Goal: Task Accomplishment & Management: Manage account settings

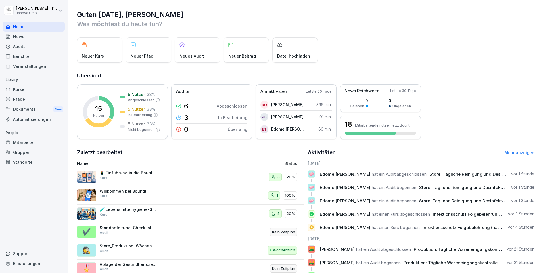
click at [15, 46] on div "Audits" at bounding box center [34, 46] width 62 height 10
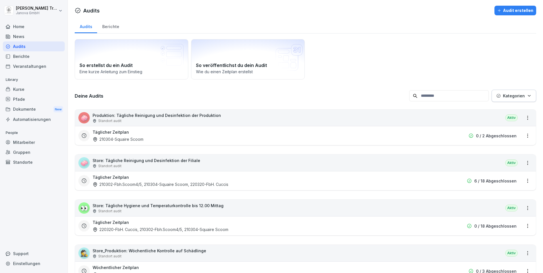
click at [116, 27] on div "Berichte" at bounding box center [110, 26] width 27 height 14
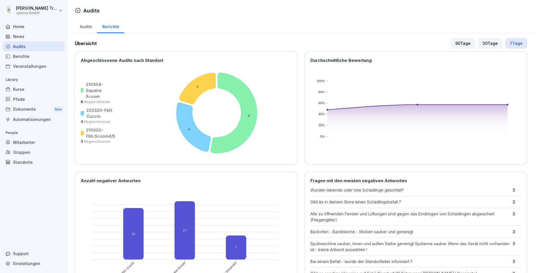
click at [23, 89] on div "Kurse" at bounding box center [34, 89] width 62 height 10
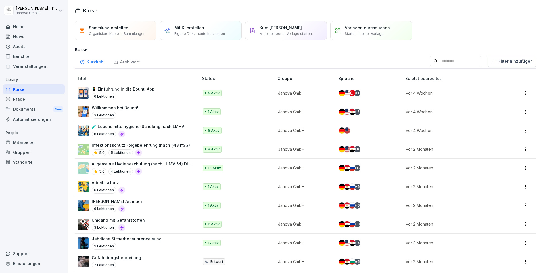
click at [179, 164] on p "Allgemeine Hygieneschulung (nach LHMV §4) DIN10514" at bounding box center [142, 164] width 101 height 6
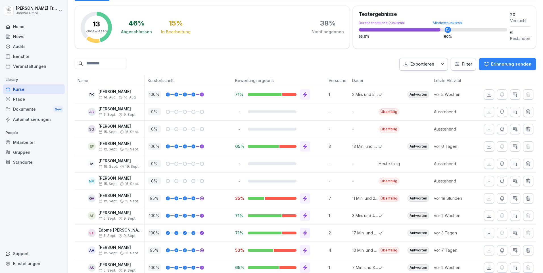
scroll to position [137, 0]
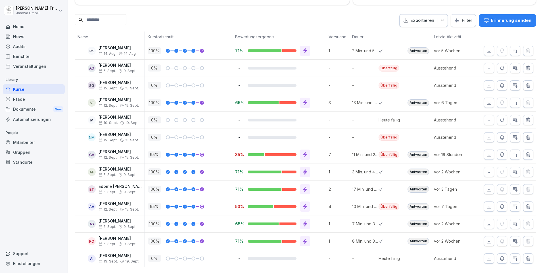
click at [418, 151] on div "Antworten" at bounding box center [419, 154] width 22 height 7
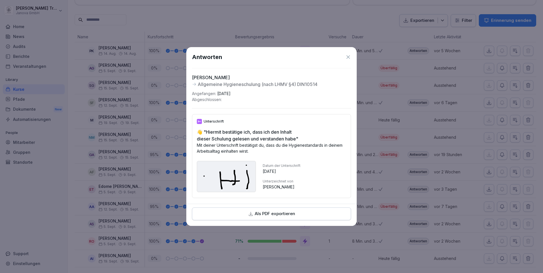
click at [348, 53] on div "Antworten" at bounding box center [271, 57] width 159 height 9
click at [348, 55] on icon at bounding box center [347, 56] width 3 height 3
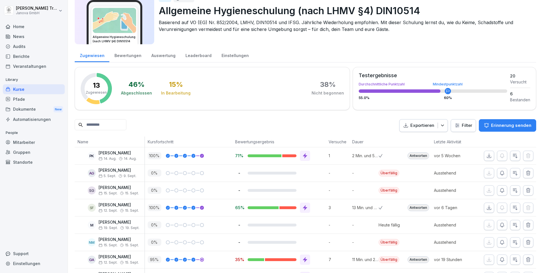
scroll to position [109, 0]
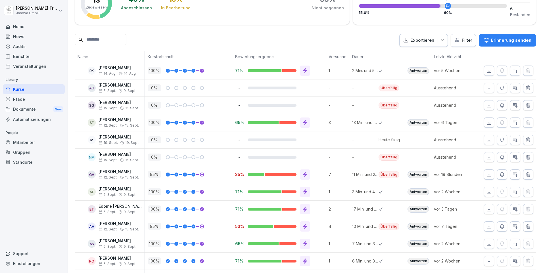
click at [22, 141] on div "Mitarbeiter" at bounding box center [34, 142] width 62 height 10
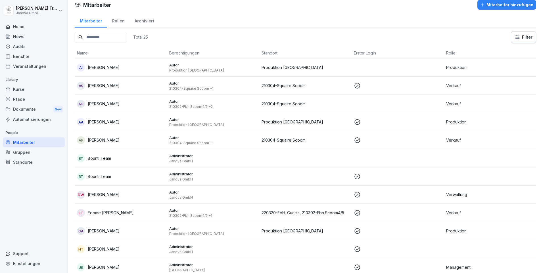
click at [101, 122] on p "Arifi Said Abdullah" at bounding box center [104, 122] width 32 height 6
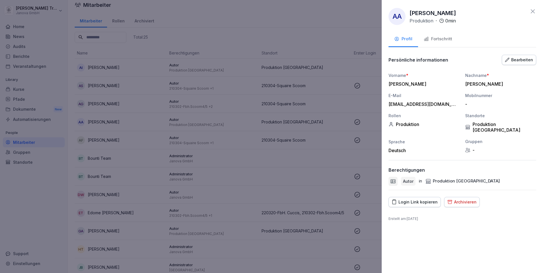
click at [18, 36] on div at bounding box center [271, 136] width 543 height 273
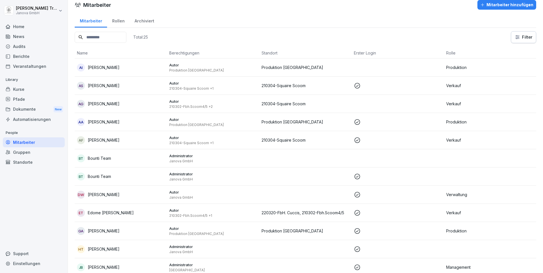
click at [18, 36] on div "News" at bounding box center [34, 37] width 62 height 10
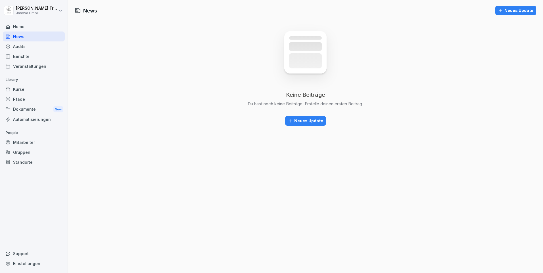
click at [316, 118] on button "Neues Update" at bounding box center [305, 121] width 41 height 10
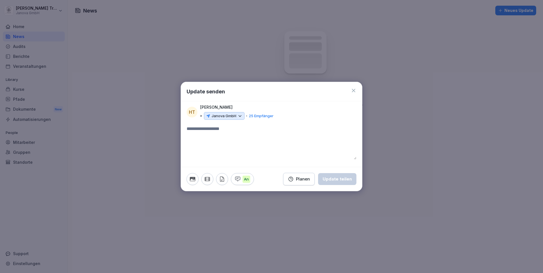
click at [240, 115] on icon at bounding box center [239, 116] width 5 height 5
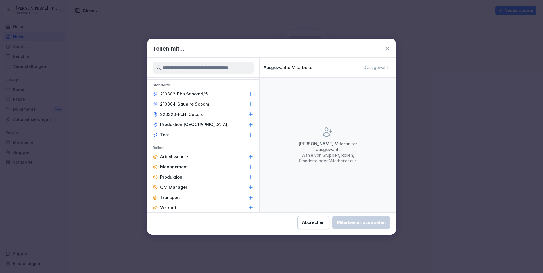
scroll to position [71, 0]
click at [193, 69] on input at bounding box center [203, 68] width 101 height 12
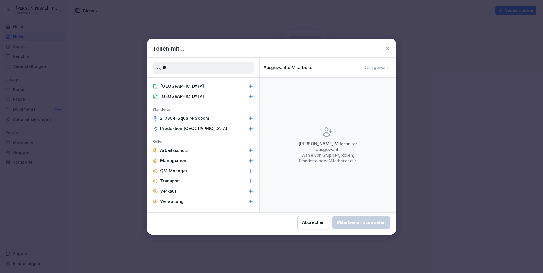
scroll to position [0, 0]
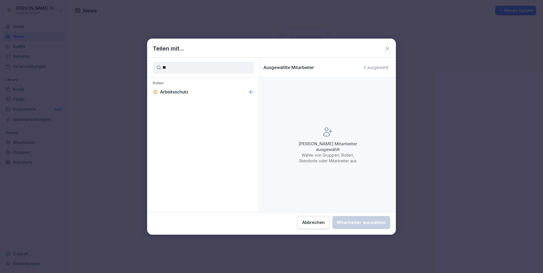
type input "*"
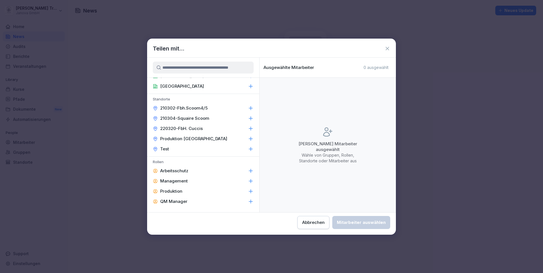
scroll to position [85, 0]
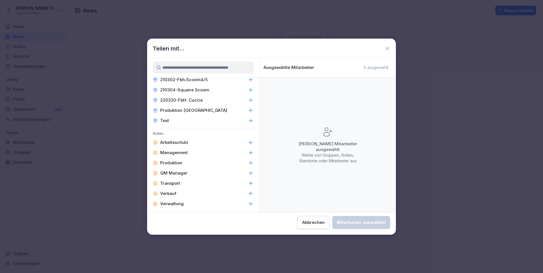
click at [248, 164] on icon at bounding box center [251, 163] width 6 height 6
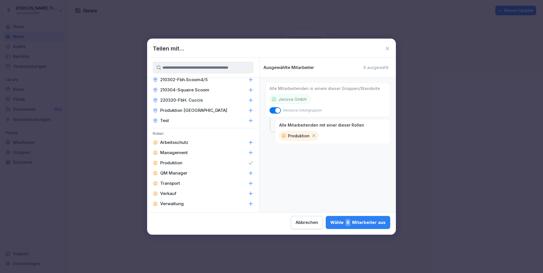
click at [276, 110] on span "button" at bounding box center [278, 111] width 6 height 6
click at [294, 133] on p "Produktion" at bounding box center [299, 136] width 22 height 6
drag, startPoint x: 314, startPoint y: 134, endPoint x: 301, endPoint y: 129, distance: 14.4
click at [314, 134] on icon at bounding box center [313, 135] width 5 height 5
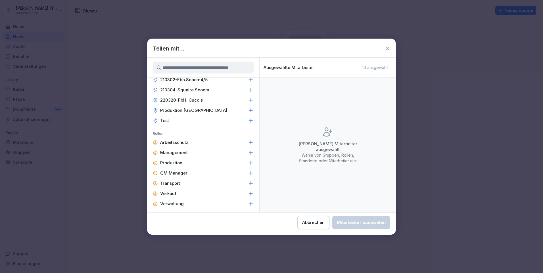
click at [249, 110] on icon at bounding box center [251, 110] width 4 height 4
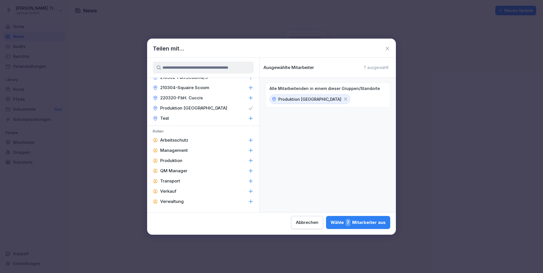
scroll to position [0, 0]
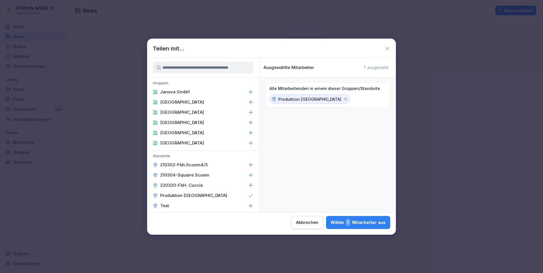
click at [387, 47] on icon at bounding box center [388, 49] width 6 height 6
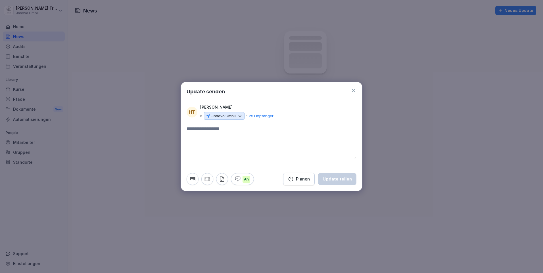
click at [242, 118] on icon at bounding box center [239, 116] width 5 height 5
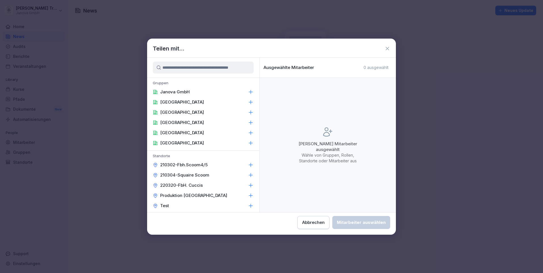
click at [197, 67] on input at bounding box center [203, 68] width 101 height 12
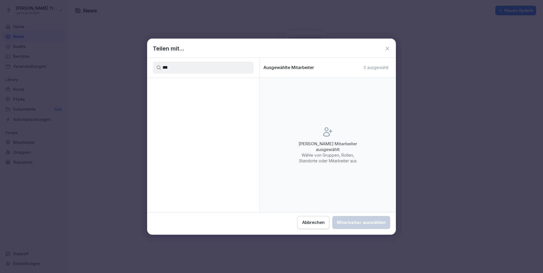
type input "***"
click at [388, 48] on icon at bounding box center [388, 49] width 6 height 6
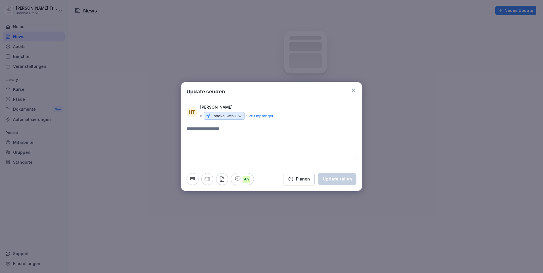
click at [354, 89] on icon at bounding box center [354, 91] width 6 height 6
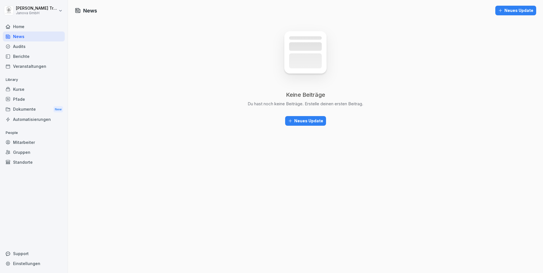
click at [20, 89] on div "Kurse" at bounding box center [34, 89] width 62 height 10
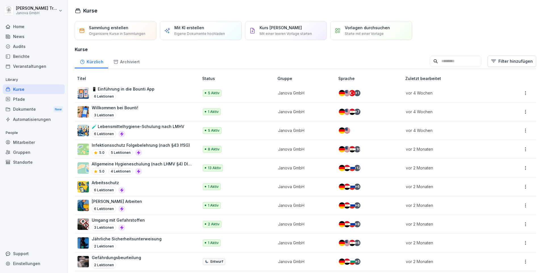
click at [163, 162] on p "Allgemeine Hygieneschulung (nach LHMV §4) DIN10514" at bounding box center [142, 164] width 101 height 6
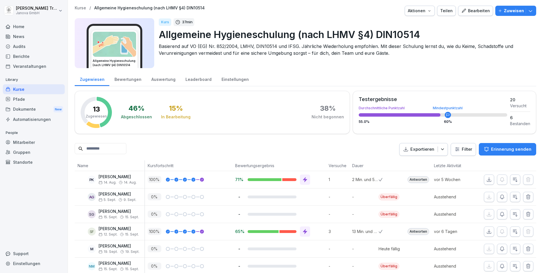
click at [504, 9] on p "Zuweisen" at bounding box center [514, 11] width 20 height 6
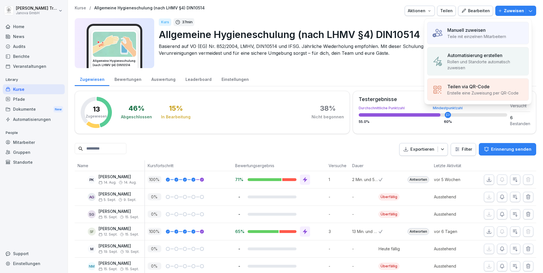
click at [486, 32] on p "Manuell zuweisen" at bounding box center [466, 30] width 38 height 7
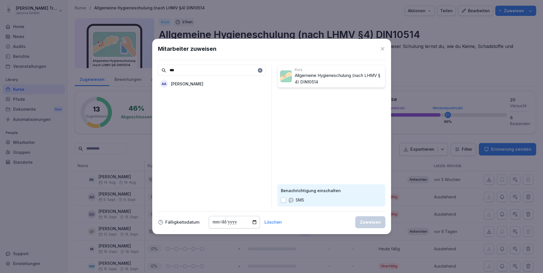
click at [182, 82] on p "Arifi Said Abdullah" at bounding box center [187, 84] width 32 height 6
drag, startPoint x: 178, startPoint y: 70, endPoint x: 150, endPoint y: 75, distance: 28.5
click at [150, 75] on body "Heiko Trautmann Janova GmbH Home News Audits Berichte Veranstaltungen Library K…" at bounding box center [271, 136] width 543 height 273
type input "**"
click at [192, 92] on p "Ghudratollah Afgan" at bounding box center [187, 95] width 32 height 6
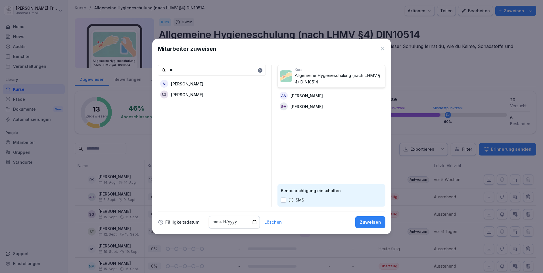
click at [254, 222] on input "date" at bounding box center [234, 222] width 51 height 12
type input "**********"
click at [383, 49] on icon at bounding box center [383, 49] width 6 height 6
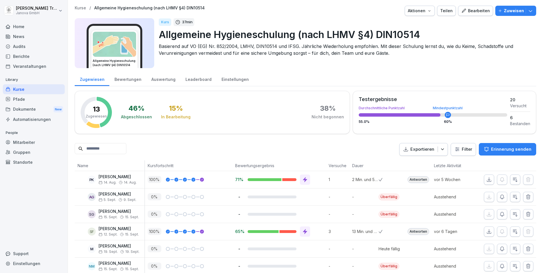
click at [26, 143] on div "Mitarbeiter" at bounding box center [34, 142] width 62 height 10
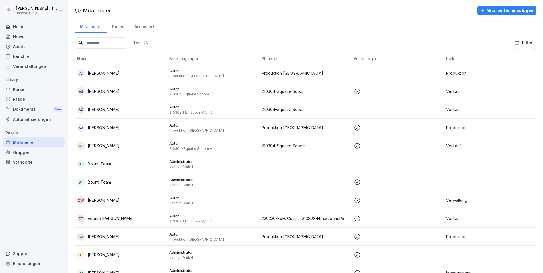
click at [447, 126] on p "Produktion" at bounding box center [490, 128] width 88 height 6
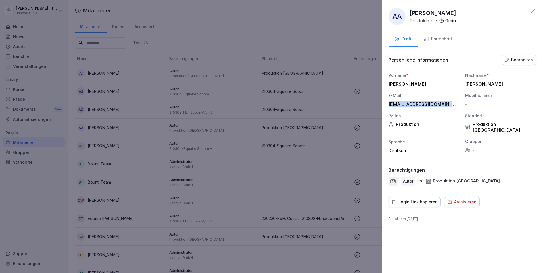
drag, startPoint x: 455, startPoint y: 104, endPoint x: 387, endPoint y: 106, distance: 68.2
click at [387, 106] on div "AA Arifi Said Abdullah Produktion · 0 min Profil Fortschritt Persönliche inform…" at bounding box center [462, 136] width 161 height 273
copy div "saidabdullaharix@gmail.com"
click at [533, 9] on icon at bounding box center [532, 11] width 7 height 7
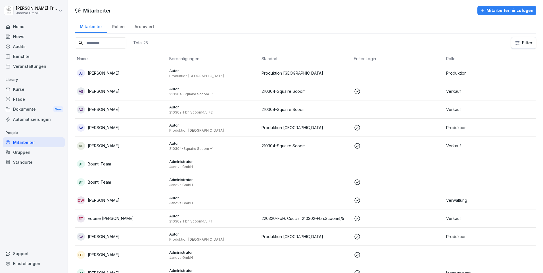
click at [449, 237] on p "Produktion" at bounding box center [490, 237] width 88 height 6
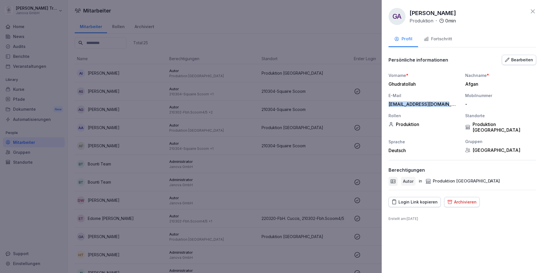
drag, startPoint x: 449, startPoint y: 105, endPoint x: 387, endPoint y: 105, distance: 62.2
click at [387, 105] on div "GA Ghudratollah Afgan Produktion · 0 min Profil Fortschritt Persönliche informa…" at bounding box center [462, 136] width 161 height 273
copy div "kudratamani4@gmail.com"
click at [533, 10] on icon at bounding box center [532, 11] width 7 height 7
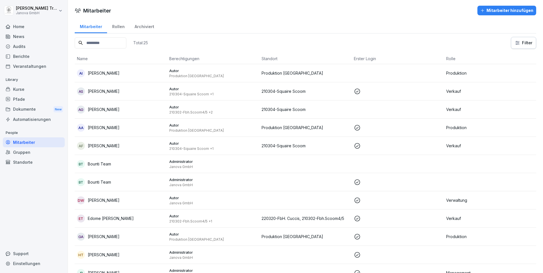
click at [21, 88] on div "Kurse" at bounding box center [34, 89] width 62 height 10
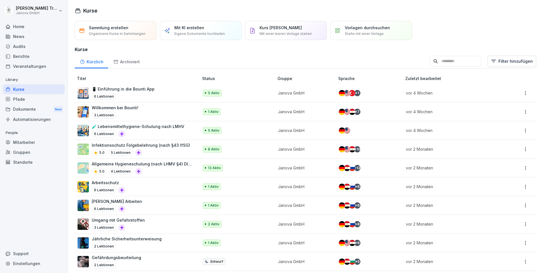
click at [178, 164] on p "Allgemeine Hygieneschulung (nach LHMV §4) DIN10514" at bounding box center [142, 164] width 101 height 6
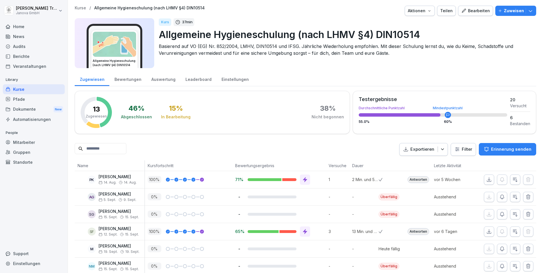
click at [506, 12] on p "Zuweisen" at bounding box center [514, 11] width 20 height 6
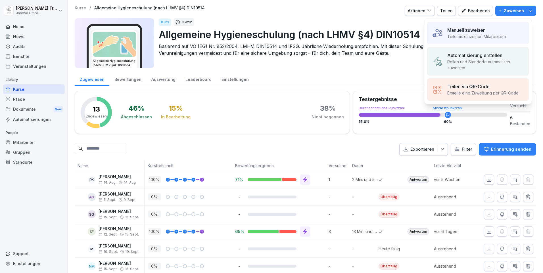
click at [460, 32] on p "Manuell zuweisen" at bounding box center [466, 30] width 38 height 7
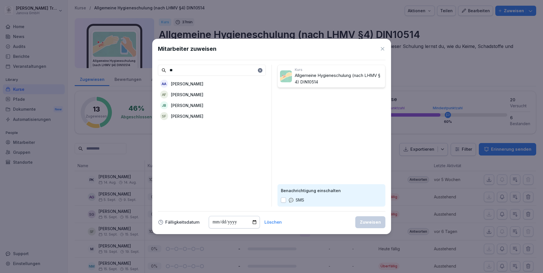
click at [203, 85] on p "Arifi Said Abdullah" at bounding box center [187, 84] width 32 height 6
drag, startPoint x: 182, startPoint y: 69, endPoint x: 140, endPoint y: 74, distance: 42.3
click at [140, 74] on body "Heiko Trautmann Janova GmbH Home News Audits Berichte Veranstaltungen Library K…" at bounding box center [271, 136] width 543 height 273
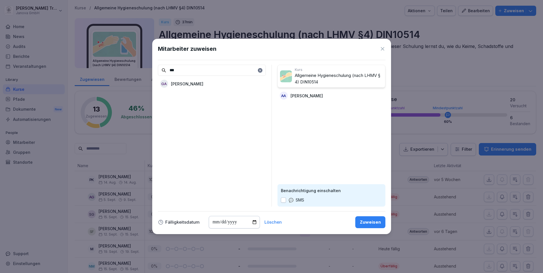
type input "***"
click at [199, 86] on p "Ghudratollah Afgan" at bounding box center [187, 84] width 32 height 6
click at [252, 222] on input "date" at bounding box center [234, 222] width 51 height 12
type input "**********"
click at [371, 223] on div "Zuweisen" at bounding box center [370, 222] width 21 height 6
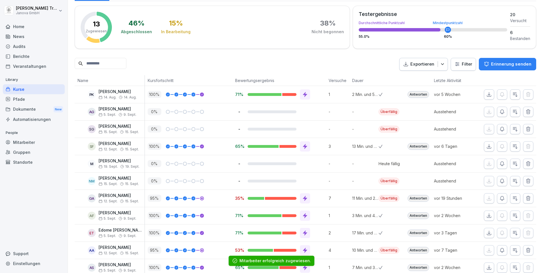
scroll to position [137, 0]
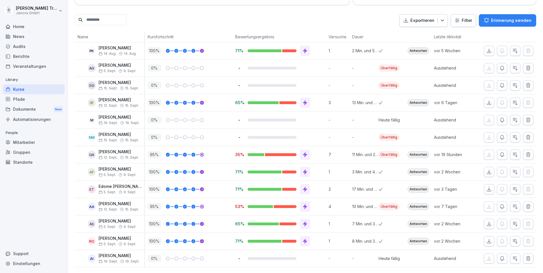
click at [24, 90] on div "Kurse" at bounding box center [34, 89] width 62 height 10
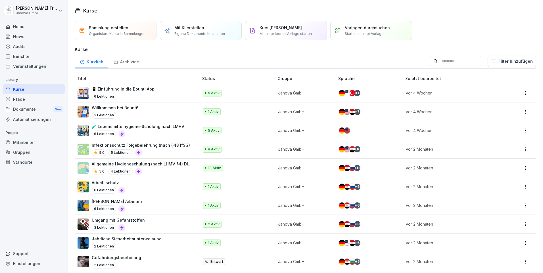
click at [172, 164] on p "Allgemeine Hygieneschulung (nach LHMV §4) DIN10514" at bounding box center [142, 164] width 101 height 6
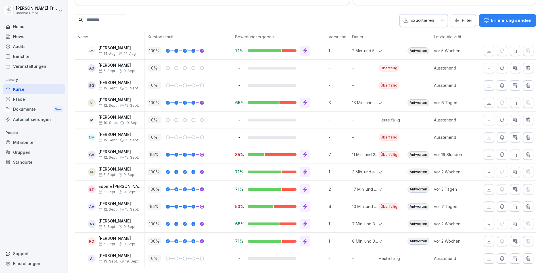
scroll to position [81, 0]
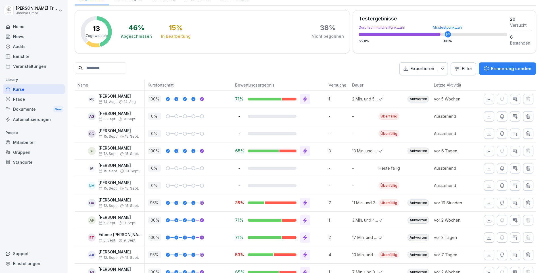
click at [15, 25] on div "Home" at bounding box center [34, 27] width 62 height 10
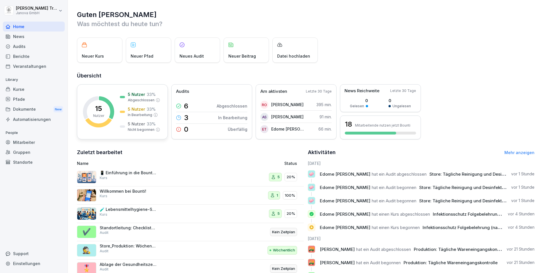
click at [143, 123] on p "5 Nutzer" at bounding box center [136, 124] width 17 height 6
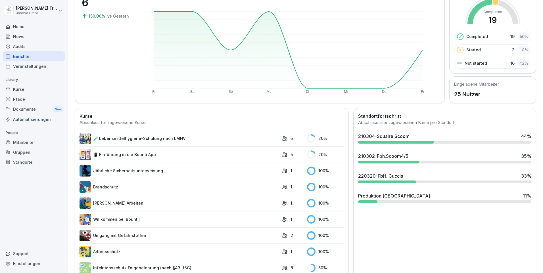
scroll to position [90, 0]
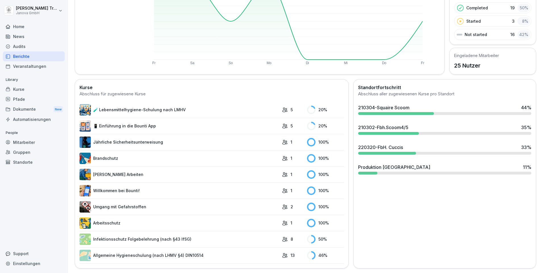
click at [173, 251] on link "Allgemeine Hygieneschulung (nach LHMV §4) DIN10514" at bounding box center [180, 255] width 200 height 11
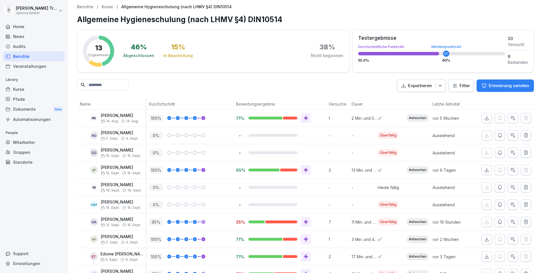
click at [17, 26] on div "Home" at bounding box center [34, 27] width 62 height 10
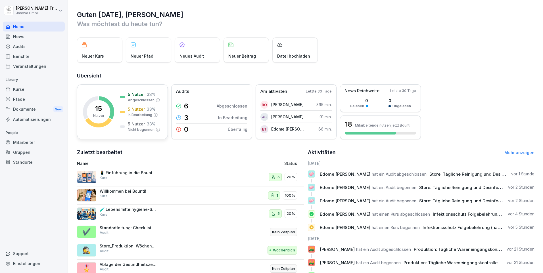
click at [145, 107] on div "5 Nutzer 33 %" at bounding box center [142, 109] width 28 height 6
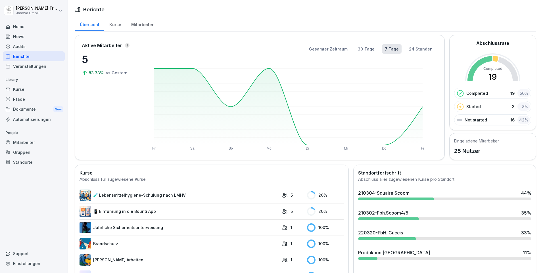
click at [113, 26] on div "Kurse" at bounding box center [115, 24] width 22 height 14
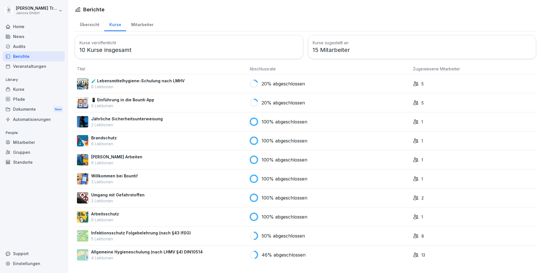
click at [21, 47] on div "Audits" at bounding box center [34, 46] width 62 height 10
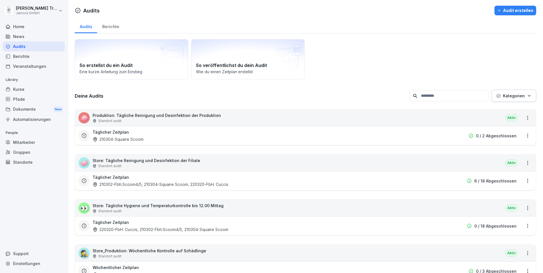
click at [114, 28] on div "Berichte" at bounding box center [110, 26] width 27 height 14
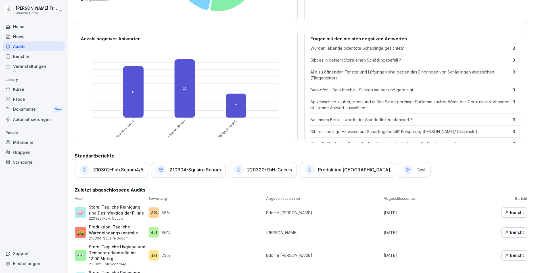
scroll to position [284, 0]
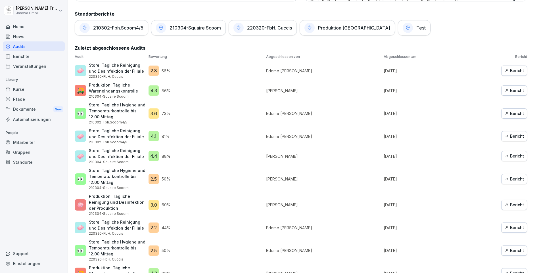
click at [512, 70] on div "Bericht" at bounding box center [514, 71] width 20 height 6
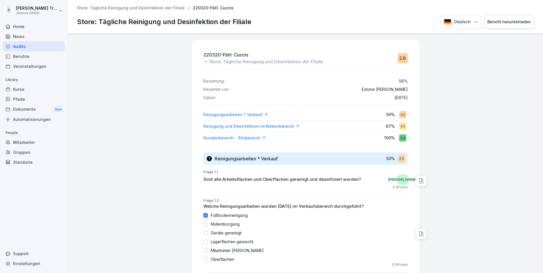
click at [473, 24] on div "Deutsch Bericht herunterladen" at bounding box center [487, 22] width 94 height 14
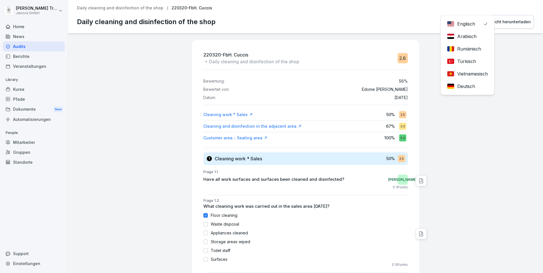
click at [473, 24] on div "Englisch Englisch Arabisch Rumänisch Türkisch Vietnamesisch Deutsch Bericht her…" at bounding box center [486, 22] width 93 height 14
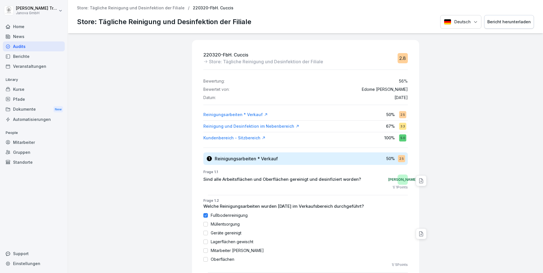
click at [87, 51] on div "220320-FbH. Cuccis Store: Tägliche Reinigung und Desinfektion der Filiale 2.8 B…" at bounding box center [305, 153] width 475 height 240
click at [18, 89] on div "Kurse" at bounding box center [34, 89] width 62 height 10
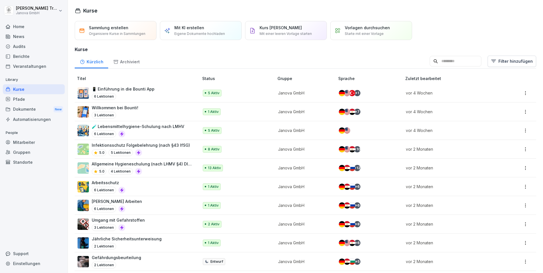
click at [113, 30] on p "Sammlung erstellen" at bounding box center [108, 28] width 39 height 6
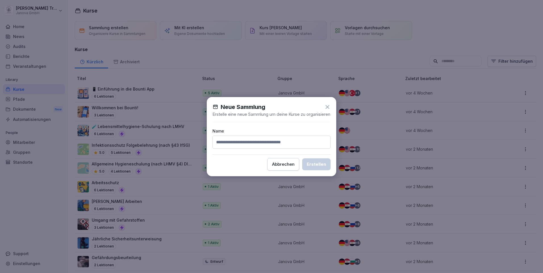
click at [252, 143] on input at bounding box center [271, 142] width 118 height 13
type input "**********"
click at [302, 158] on button "Erstellen" at bounding box center [316, 164] width 28 height 12
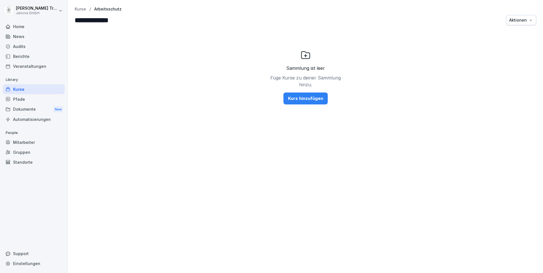
click at [299, 98] on div "Kurs hinzufügen" at bounding box center [305, 98] width 35 height 6
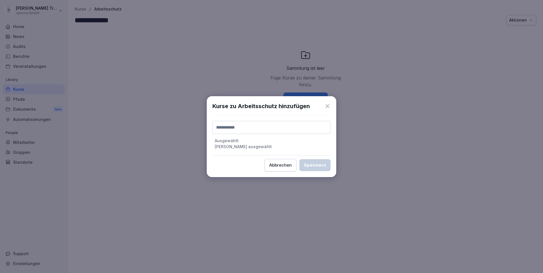
click at [261, 131] on input at bounding box center [271, 127] width 118 height 13
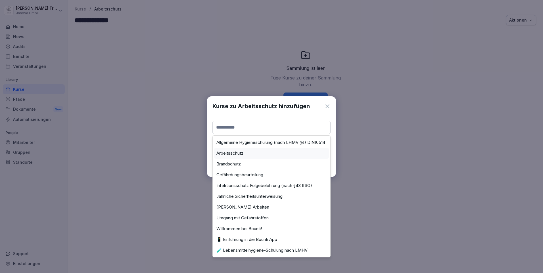
click at [248, 152] on div "Arbeitsschutz" at bounding box center [271, 153] width 115 height 11
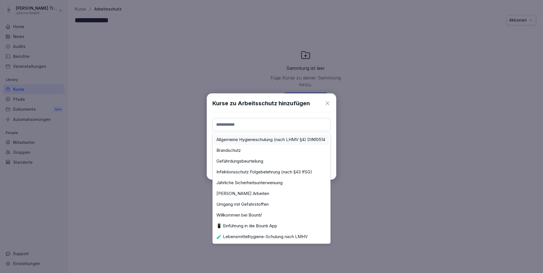
click at [248, 126] on input at bounding box center [271, 124] width 118 height 13
click at [238, 149] on label "Brandschutz" at bounding box center [228, 150] width 24 height 5
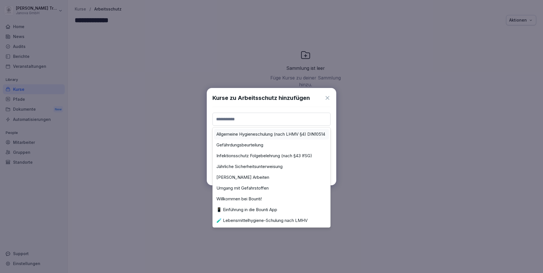
click at [250, 119] on input at bounding box center [271, 119] width 118 height 13
click at [245, 147] on label "Gefährdungsbeurteilung" at bounding box center [239, 145] width 47 height 5
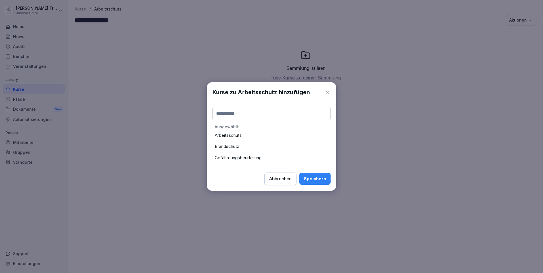
click at [249, 115] on input at bounding box center [271, 113] width 118 height 13
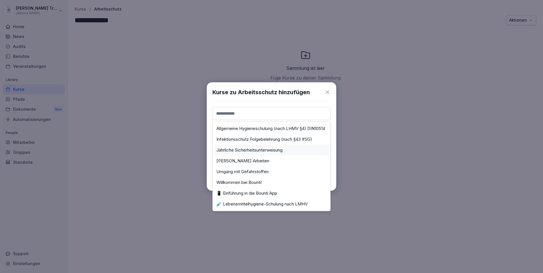
click at [248, 148] on label "Jährliche Sicherheitsunterweisung" at bounding box center [249, 150] width 66 height 5
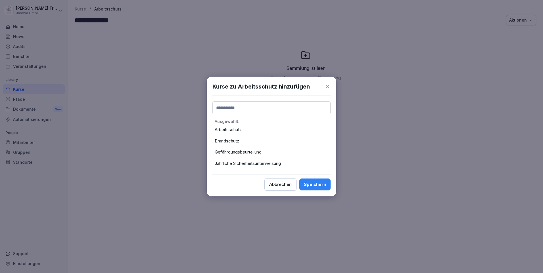
click at [245, 109] on input at bounding box center [271, 107] width 118 height 13
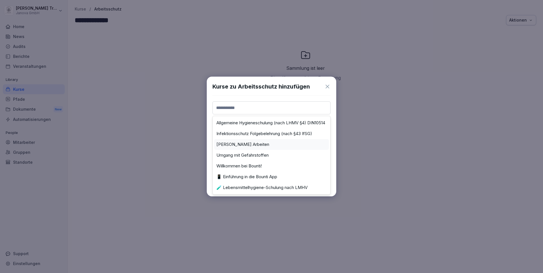
click at [242, 143] on label "[PERSON_NAME] Arbeiten" at bounding box center [242, 144] width 53 height 5
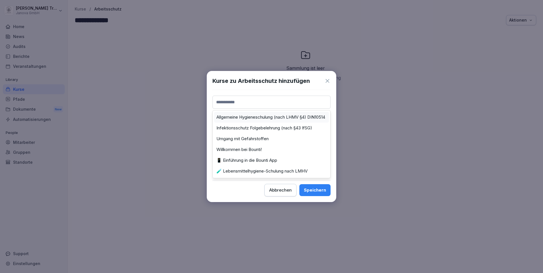
click at [243, 103] on input at bounding box center [271, 102] width 118 height 13
click at [245, 134] on div "Umgang mit Gefahrstoffen" at bounding box center [271, 138] width 115 height 11
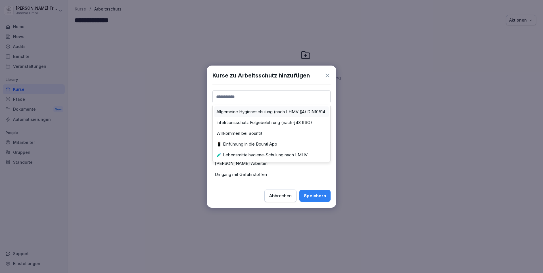
click at [248, 99] on input at bounding box center [271, 96] width 118 height 13
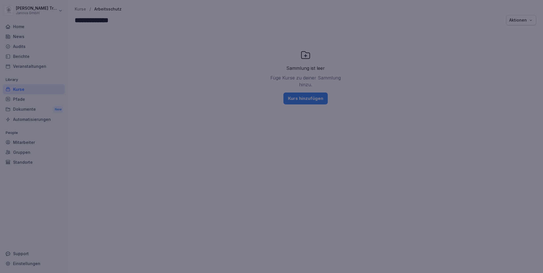
click at [363, 141] on div at bounding box center [271, 136] width 543 height 273
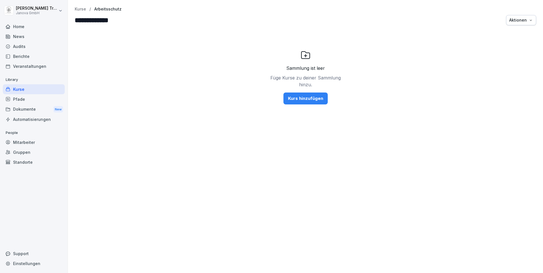
click at [311, 99] on div "Kurs hinzufügen" at bounding box center [305, 98] width 35 height 6
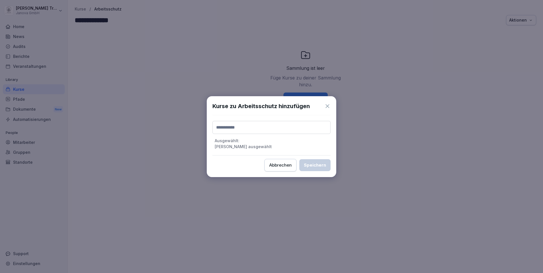
click at [257, 125] on input at bounding box center [271, 127] width 118 height 13
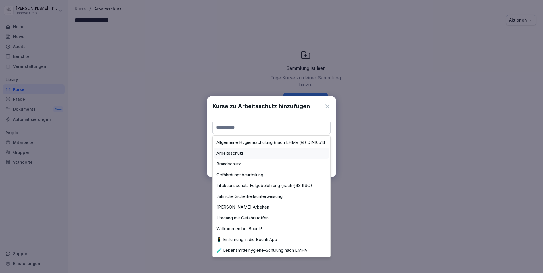
click at [236, 153] on label "Arbeitsschutz" at bounding box center [229, 153] width 27 height 5
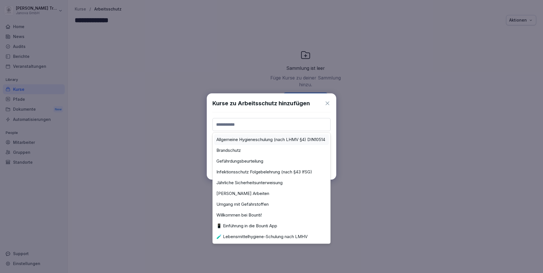
click at [243, 124] on input at bounding box center [271, 124] width 118 height 13
click at [237, 150] on label "Brandschutz" at bounding box center [228, 150] width 24 height 5
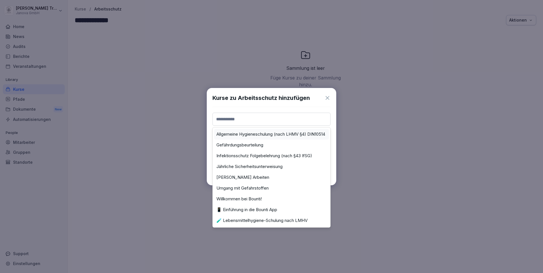
click at [241, 120] on input at bounding box center [271, 119] width 118 height 13
click at [241, 145] on label "Gefährdungsbeurteilung" at bounding box center [239, 145] width 47 height 5
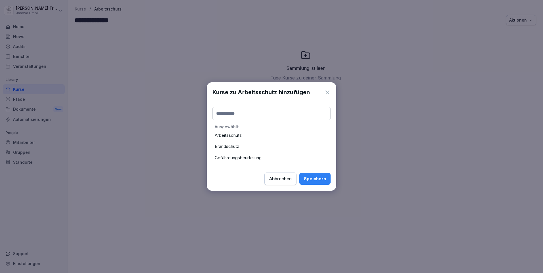
click at [242, 113] on input at bounding box center [271, 113] width 118 height 13
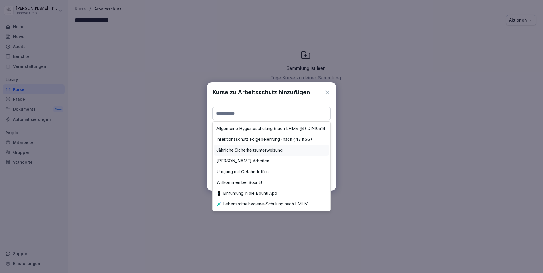
click at [241, 147] on div "Jährliche Sicherheitsunterweisung" at bounding box center [271, 150] width 115 height 11
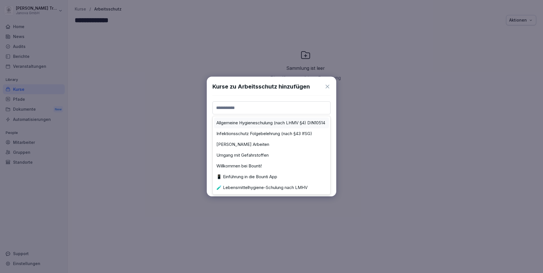
click at [250, 106] on input at bounding box center [271, 107] width 118 height 13
click at [248, 141] on div "[PERSON_NAME] Arbeiten" at bounding box center [271, 144] width 115 height 11
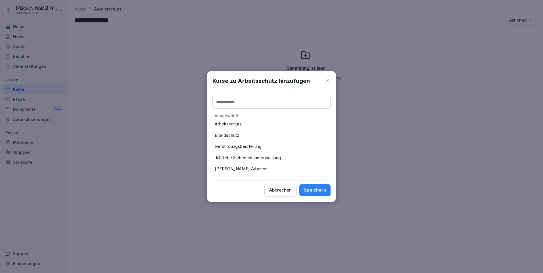
click at [245, 105] on input at bounding box center [271, 102] width 118 height 13
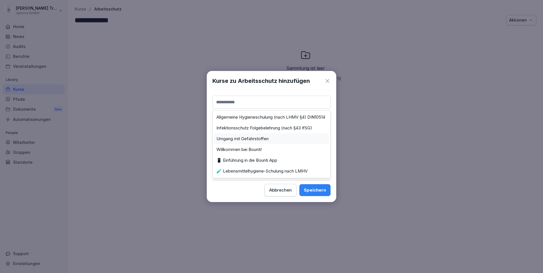
click at [240, 136] on div "Umgang mit Gefahrstoffen" at bounding box center [271, 138] width 115 height 11
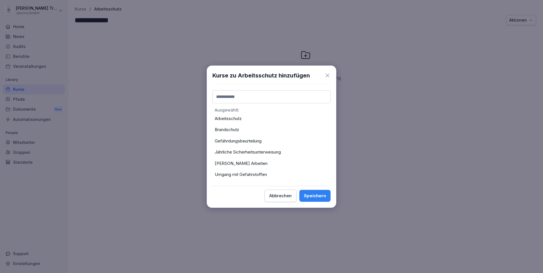
click at [316, 197] on div "Speichern" at bounding box center [315, 196] width 22 height 6
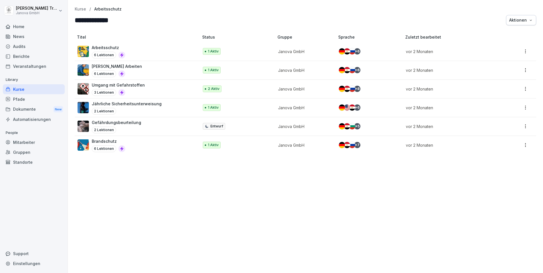
click at [78, 7] on p "Kurse" at bounding box center [80, 9] width 11 height 5
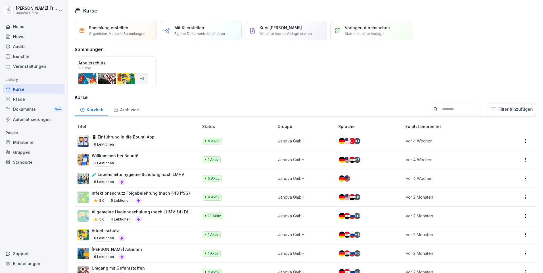
click at [0, 0] on div "Öffnen" at bounding box center [0, 0] width 0 height 0
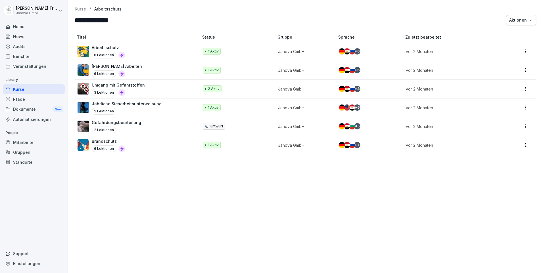
click at [80, 8] on p "Kurse" at bounding box center [80, 9] width 11 height 5
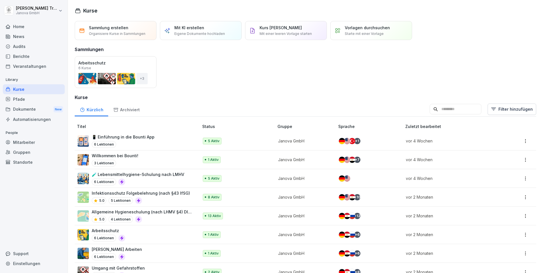
click at [111, 24] on div "Sammlung erstellen Organisiere Kurse in Sammlungen" at bounding box center [116, 30] width 82 height 19
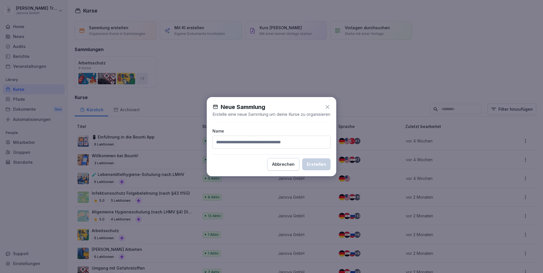
click at [232, 144] on input at bounding box center [271, 142] width 118 height 13
type input "*******"
click at [313, 166] on div "Erstellen" at bounding box center [316, 164] width 19 height 6
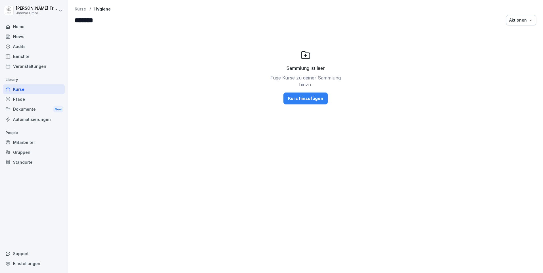
click at [305, 102] on button "Kurs hinzufügen" at bounding box center [305, 99] width 44 height 12
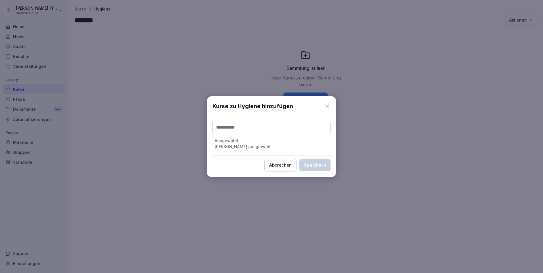
click at [292, 127] on input at bounding box center [271, 127] width 118 height 13
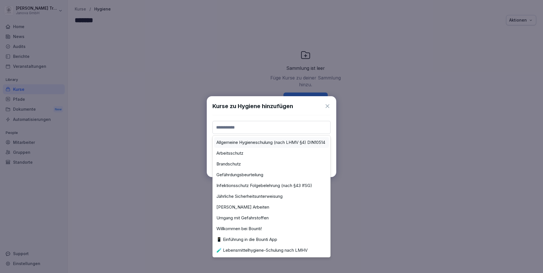
click at [288, 143] on label "Allgemeine Hygieneschulung (nach LHMV §4) DIN10514" at bounding box center [270, 142] width 109 height 5
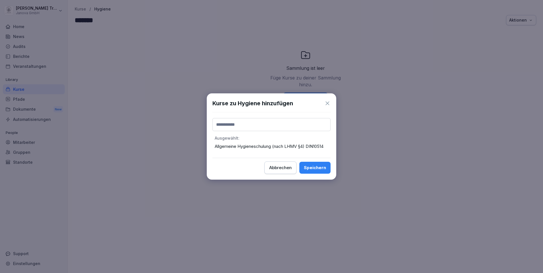
click at [281, 126] on input at bounding box center [271, 124] width 118 height 13
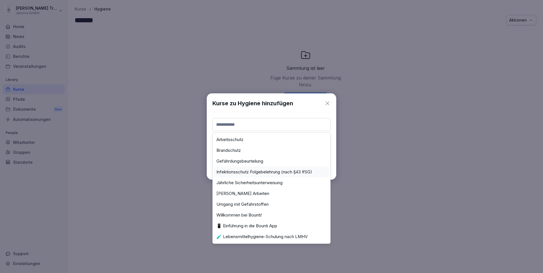
click at [272, 172] on label "Infektionsschutz Folgebelehrung (nach §43 IfSG)" at bounding box center [264, 172] width 96 height 5
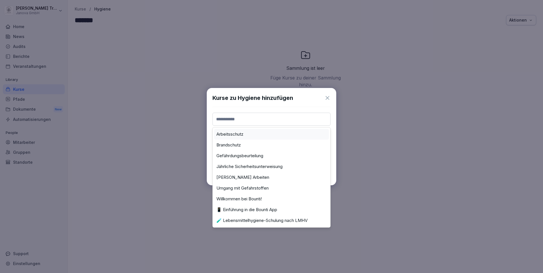
click at [277, 118] on input at bounding box center [271, 119] width 118 height 13
click at [284, 219] on label "🧪 Lebensmittelhygiene-Schulung nach LMHV" at bounding box center [261, 220] width 91 height 5
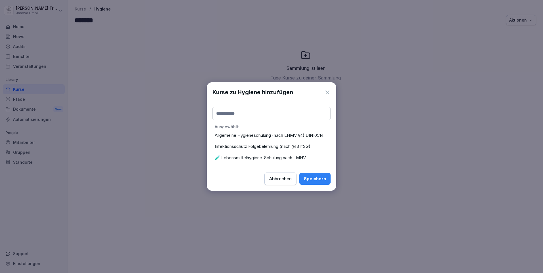
click at [325, 180] on div "Speichern" at bounding box center [315, 179] width 22 height 6
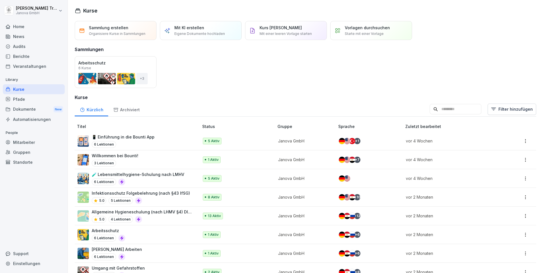
click at [22, 90] on div "Kurse" at bounding box center [34, 89] width 62 height 10
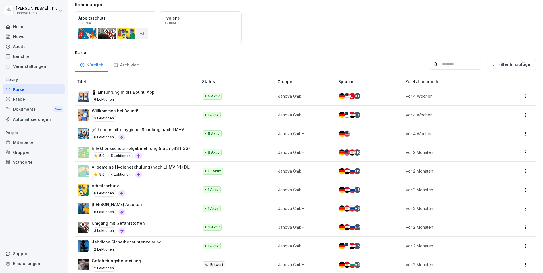
scroll to position [16, 0]
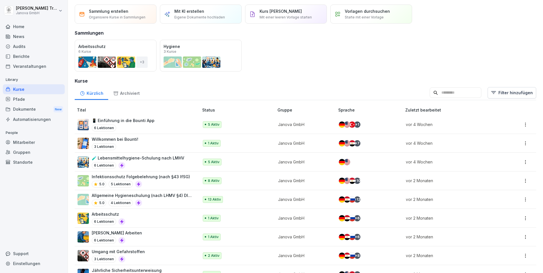
click at [112, 14] on p "Sammlung erstellen" at bounding box center [108, 11] width 39 height 6
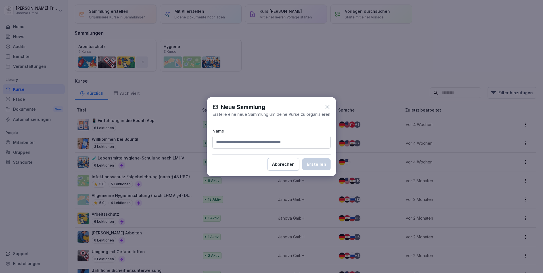
click at [279, 145] on input at bounding box center [271, 142] width 118 height 13
type input "**********"
click at [302, 158] on button "Erstellen" at bounding box center [316, 164] width 28 height 12
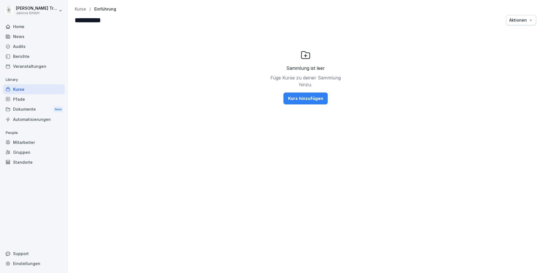
click at [302, 98] on div "Kurs hinzufügen" at bounding box center [305, 98] width 35 height 6
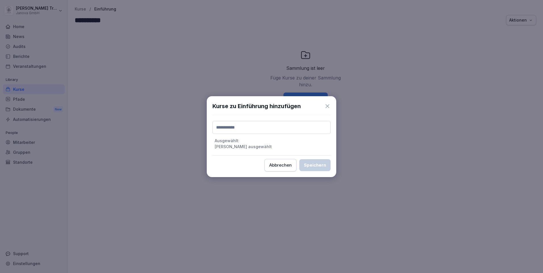
click at [239, 127] on input at bounding box center [271, 127] width 118 height 13
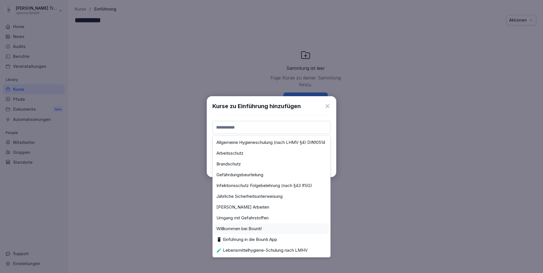
click at [261, 225] on div "Willkommen bei Bounti!" at bounding box center [271, 229] width 115 height 11
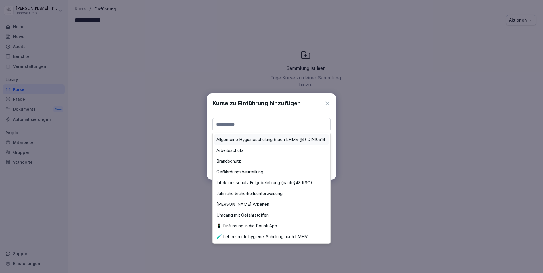
click at [260, 125] on input at bounding box center [271, 124] width 118 height 13
click at [264, 224] on label "📱 Einführung in die Bounti App" at bounding box center [246, 226] width 61 height 5
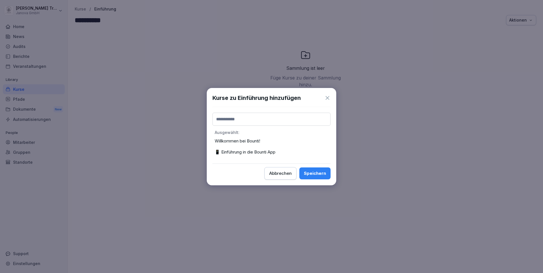
click at [310, 172] on div "Speichern" at bounding box center [315, 173] width 22 height 6
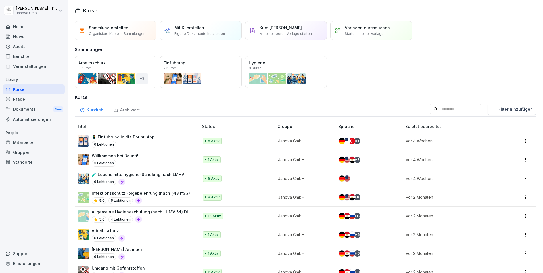
click at [18, 46] on div "Audits" at bounding box center [34, 46] width 62 height 10
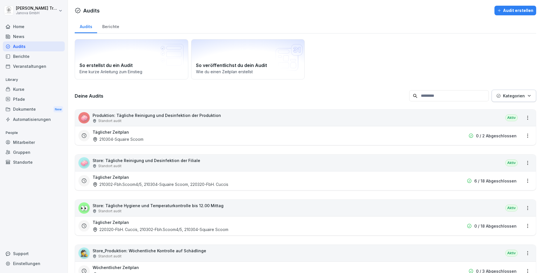
click at [113, 25] on div "Berichte" at bounding box center [110, 26] width 27 height 14
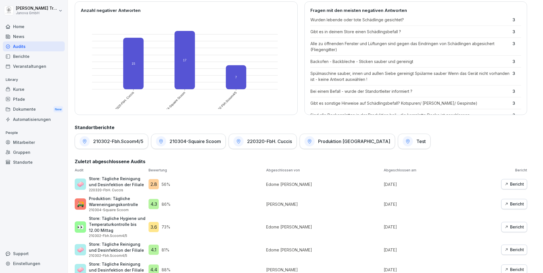
scroll to position [199, 0]
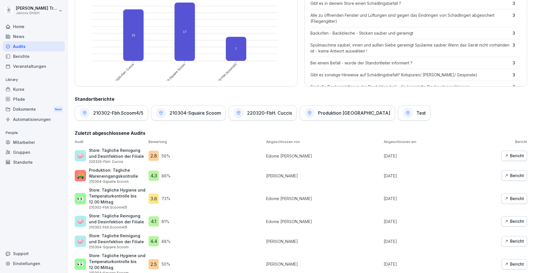
click at [511, 220] on div "Bericht" at bounding box center [514, 221] width 20 height 6
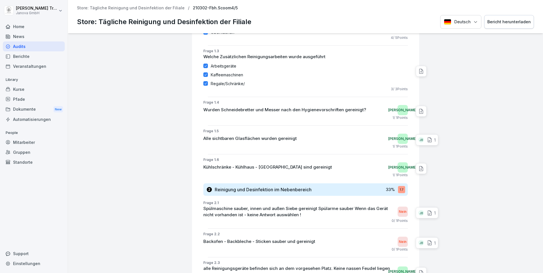
scroll to position [28, 0]
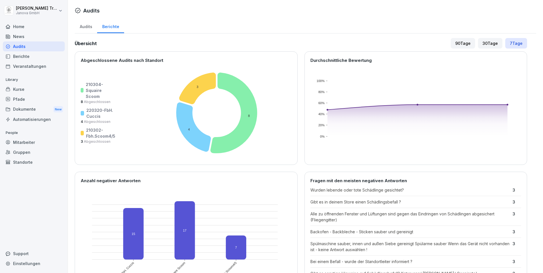
click at [13, 97] on div "Pfade" at bounding box center [34, 99] width 62 height 10
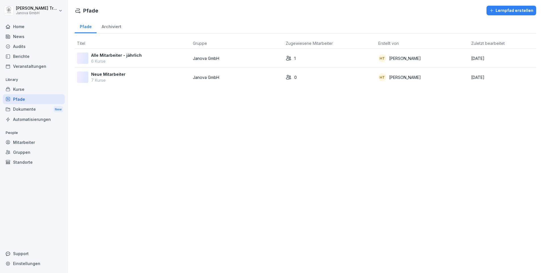
click at [22, 27] on div "Home" at bounding box center [34, 27] width 62 height 10
